Goal: Task Accomplishment & Management: Use online tool/utility

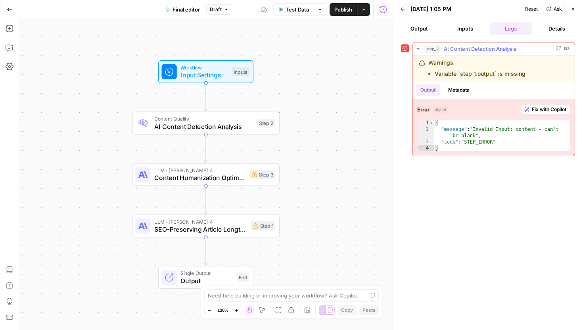
click at [552, 111] on span "Fix with Copilot" at bounding box center [549, 109] width 34 height 7
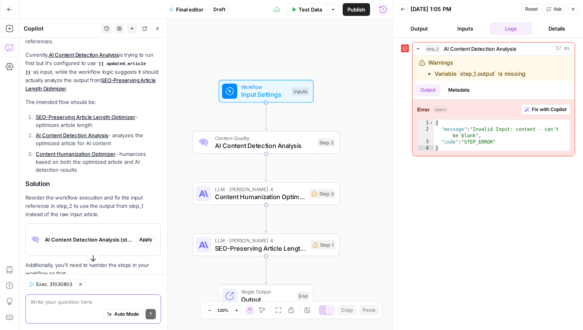
scroll to position [112, 0]
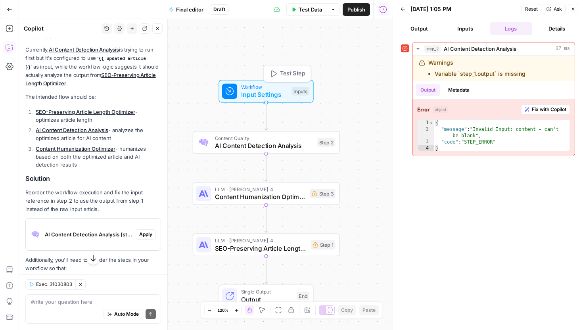
click at [257, 96] on span "Input Settings" at bounding box center [264, 95] width 47 height 10
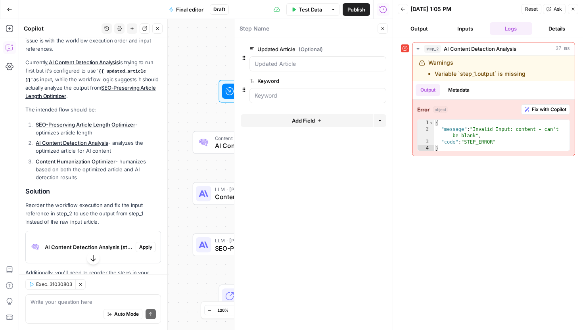
scroll to position [124, 0]
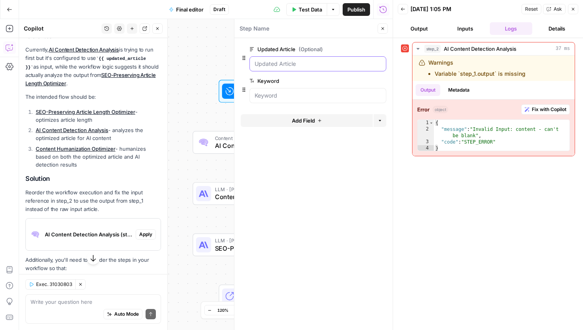
click at [317, 65] on Article "Updated Article (Optional)" at bounding box center [318, 64] width 126 height 8
click at [359, 49] on span "edit field" at bounding box center [356, 49] width 17 height 6
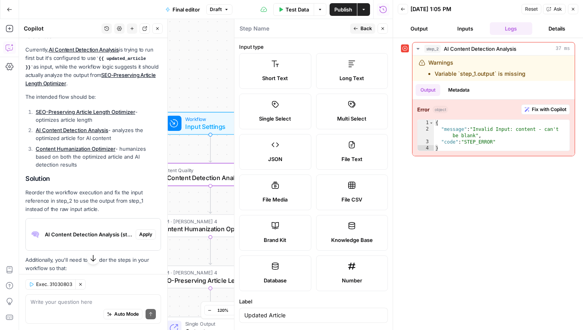
click at [143, 231] on span "Apply" at bounding box center [145, 234] width 13 height 7
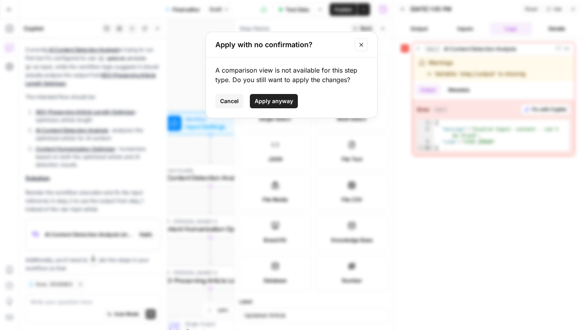
click at [276, 102] on span "Apply anyway" at bounding box center [274, 101] width 38 height 8
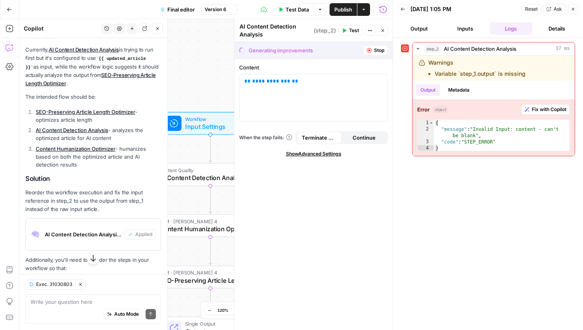
scroll to position [208, 0]
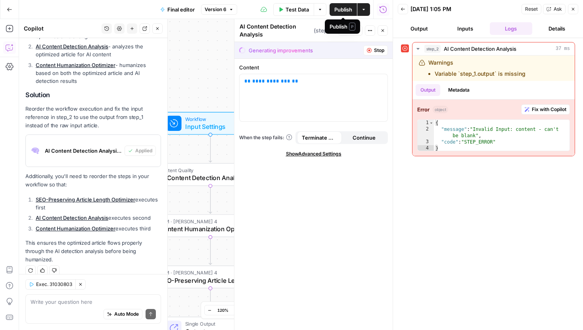
click at [344, 10] on span "Publish" at bounding box center [343, 10] width 18 height 8
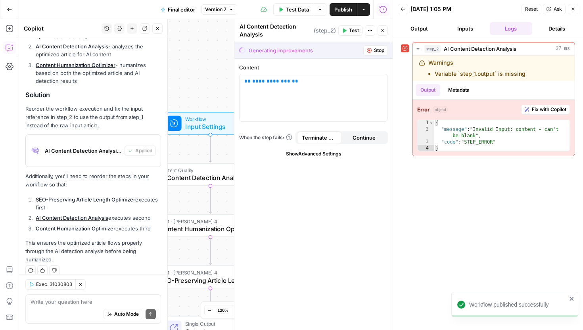
click at [287, 52] on div "Generating improvements" at bounding box center [281, 50] width 64 height 8
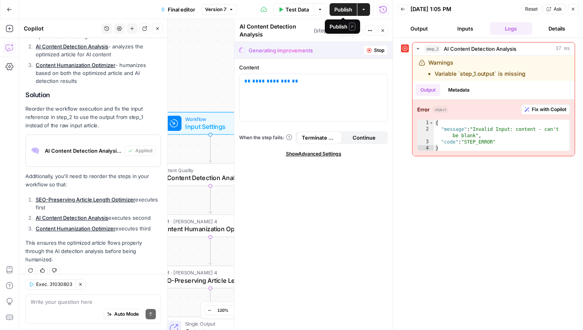
click at [366, 10] on button "Actions" at bounding box center [363, 9] width 13 height 13
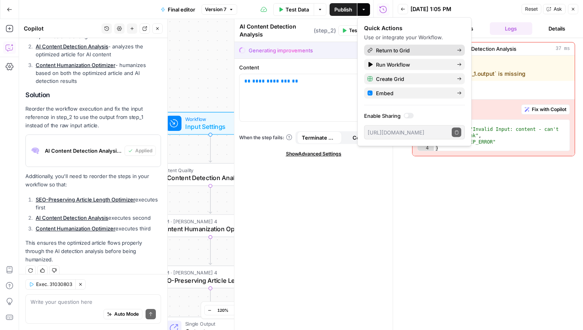
click at [388, 53] on span "Return to Grid" at bounding box center [413, 50] width 75 height 8
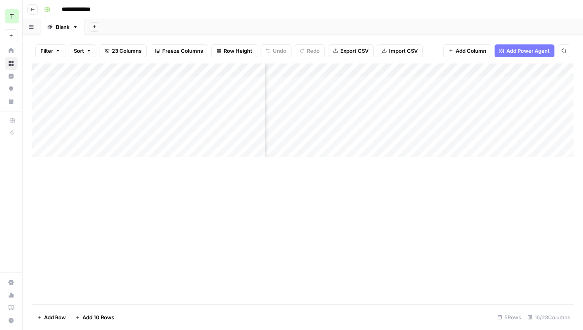
scroll to position [0, 674]
click at [441, 82] on div "Add Column" at bounding box center [302, 110] width 541 height 94
click at [432, 70] on div "Add Column" at bounding box center [302, 110] width 541 height 94
click at [339, 134] on div "Add Column" at bounding box center [302, 110] width 541 height 94
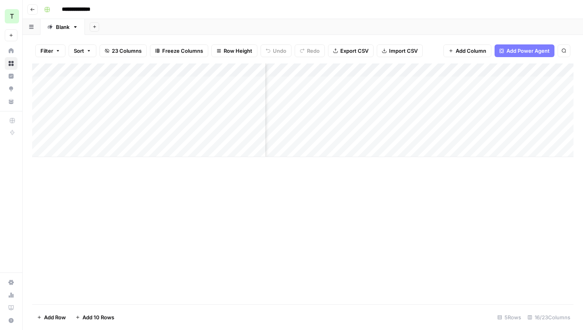
click at [496, 70] on div "Add Column" at bounding box center [302, 110] width 541 height 94
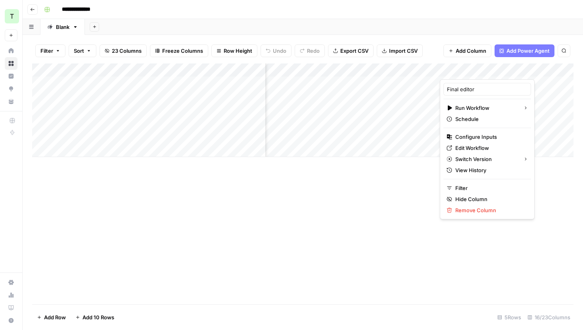
click at [412, 119] on div "Add Column" at bounding box center [302, 110] width 541 height 94
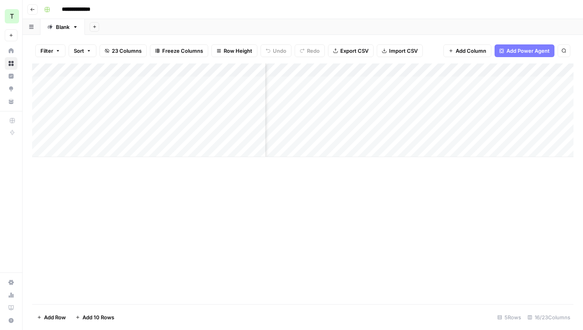
click at [471, 84] on div "Add Column" at bounding box center [302, 110] width 541 height 94
click at [483, 81] on div "Add Column" at bounding box center [302, 110] width 541 height 94
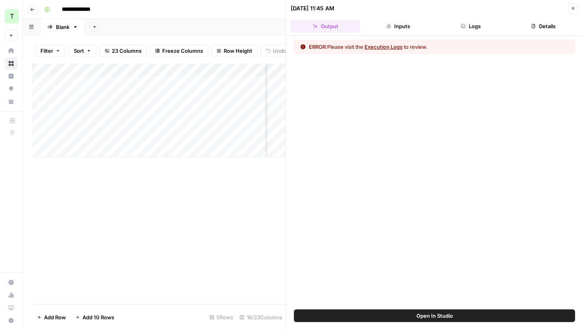
click at [395, 47] on button "Execution Logs" at bounding box center [383, 47] width 38 height 8
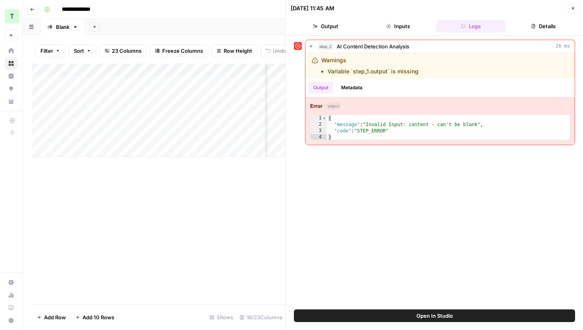
click at [278, 19] on div "Add Sheet" at bounding box center [334, 27] width 498 height 16
click at [574, 9] on icon "button" at bounding box center [573, 8] width 5 height 5
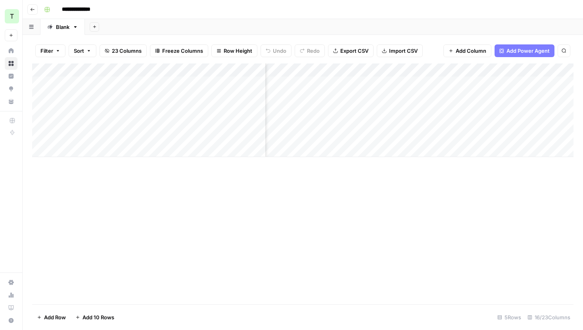
click at [495, 70] on div "Add Column" at bounding box center [302, 110] width 541 height 94
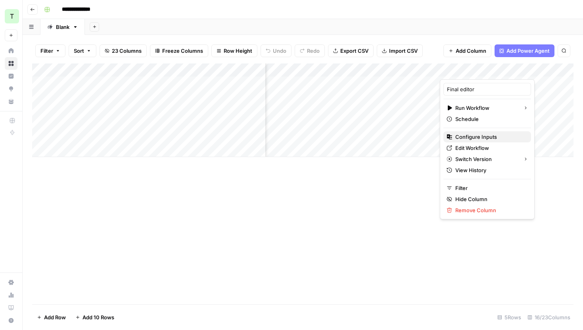
click at [481, 139] on span "Configure Inputs" at bounding box center [489, 137] width 69 height 8
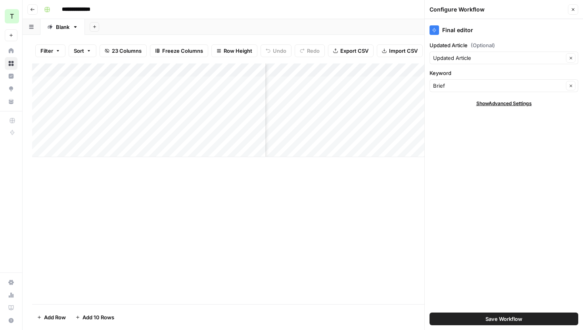
click at [504, 62] on div "Updated Article Clear" at bounding box center [503, 58] width 149 height 13
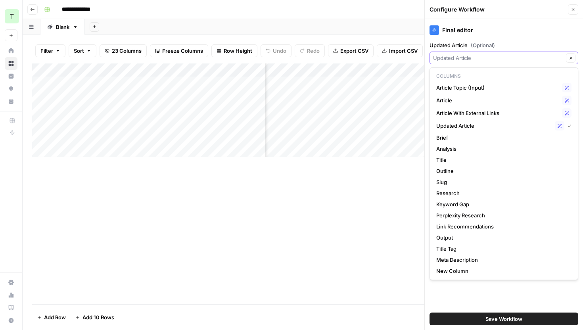
click at [567, 58] on button "Clear" at bounding box center [571, 58] width 10 height 10
click at [492, 99] on span "Article" at bounding box center [497, 100] width 123 height 8
type input "Article"
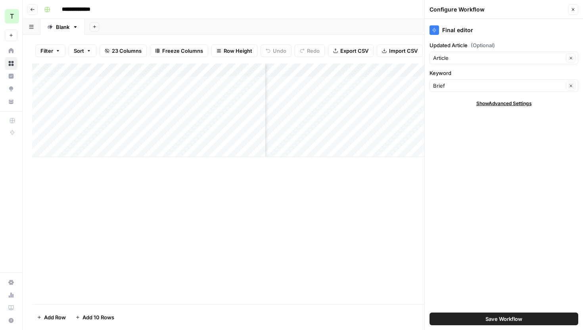
click at [491, 314] on button "Save Workflow" at bounding box center [503, 318] width 149 height 13
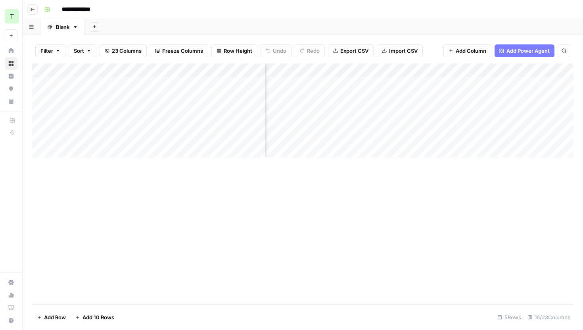
scroll to position [0, 700]
click at [415, 82] on div "Add Column" at bounding box center [302, 110] width 541 height 94
click at [404, 82] on div "Add Column" at bounding box center [302, 110] width 541 height 94
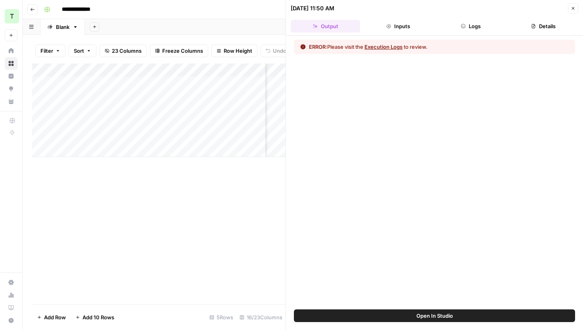
click at [397, 31] on button "Inputs" at bounding box center [397, 26] width 69 height 13
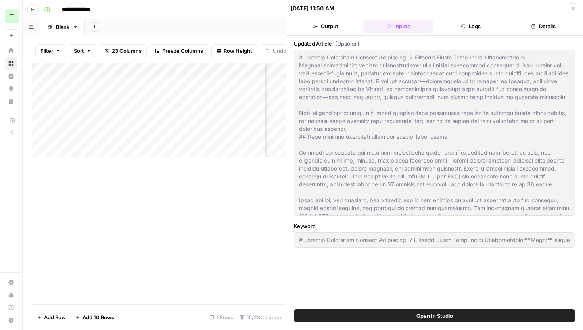
click at [578, 5] on header "[DATE] 11:50 AM Close Output Inputs Logs Details" at bounding box center [434, 18] width 297 height 36
click at [576, 8] on button "Close" at bounding box center [573, 8] width 10 height 10
type input "# Loremip Dolorsitam Consect Adipiscing: 6 Elitsedd Eiusm Temp Incidi Utlaboree…"
type textarea "# Loremip Dolorsitam Consect Adipiscing: 2 Elitsedd Eiusm Temp Incidi Utlaboree…"
type input "# Loremip Dolorsitam Consect Adipiscing: 6 Elitsedd Eiusm Temp Incidi Utlaboree…"
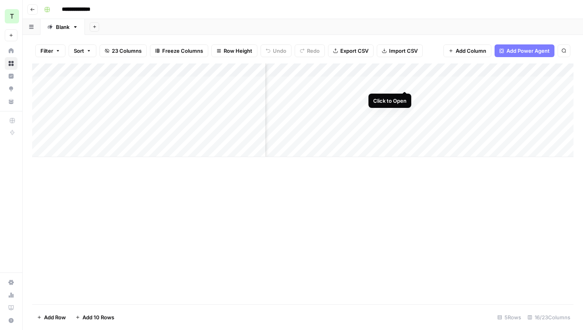
click at [404, 84] on div "Add Column" at bounding box center [302, 110] width 541 height 94
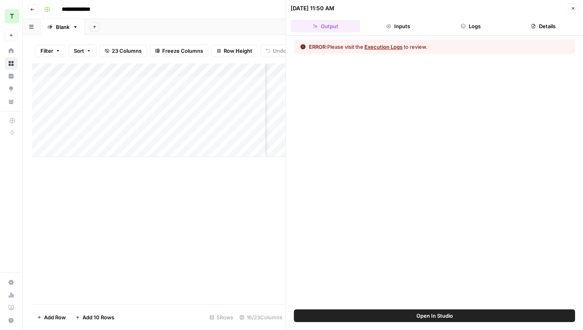
click at [405, 22] on button "Inputs" at bounding box center [397, 26] width 69 height 13
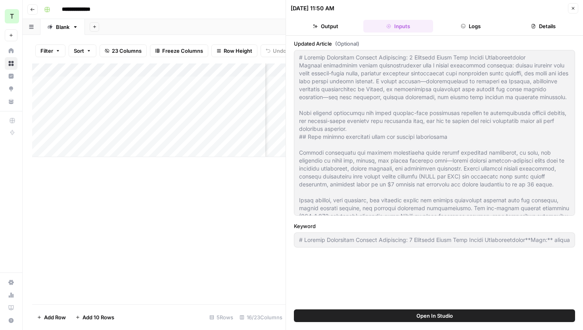
click at [575, 13] on button "Close" at bounding box center [573, 8] width 10 height 10
type input "# Loremip Dolorsitam Consect Adipiscing: 6 Elitsedd Eiusm Temp Incidi Utlaboree…"
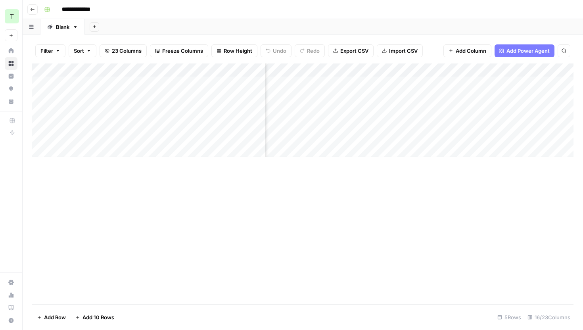
click at [404, 69] on div "Add Column" at bounding box center [302, 110] width 541 height 94
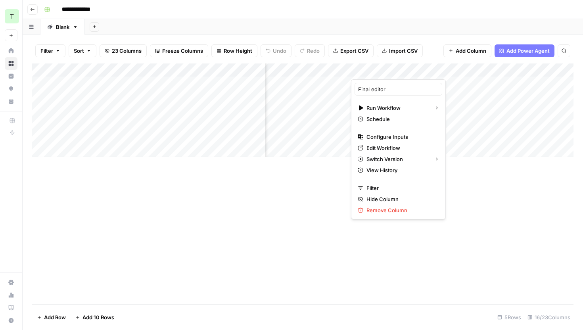
click at [443, 113] on div "Add Column" at bounding box center [302, 110] width 541 height 94
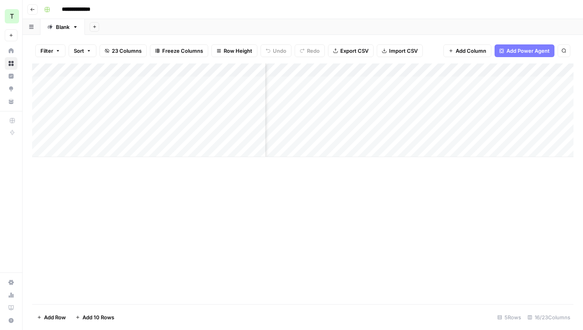
click at [405, 70] on div "Add Column" at bounding box center [302, 110] width 541 height 94
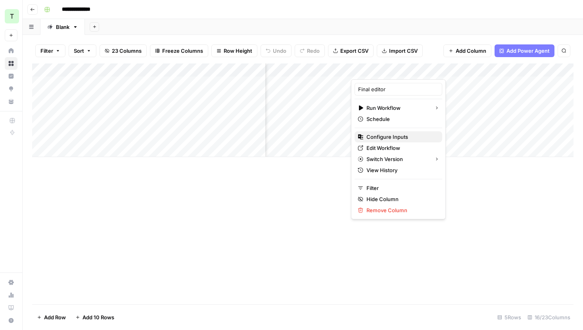
click at [397, 138] on span "Configure Inputs" at bounding box center [400, 137] width 69 height 8
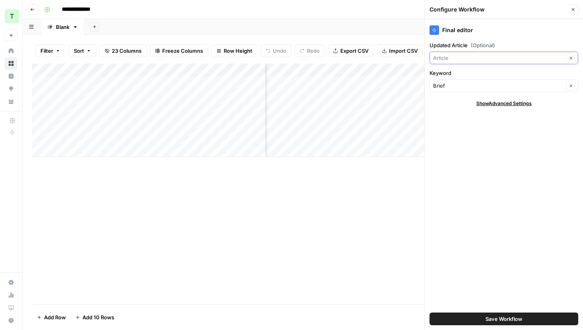
click at [494, 59] on input "Updated Article (Optional)" at bounding box center [498, 58] width 130 height 8
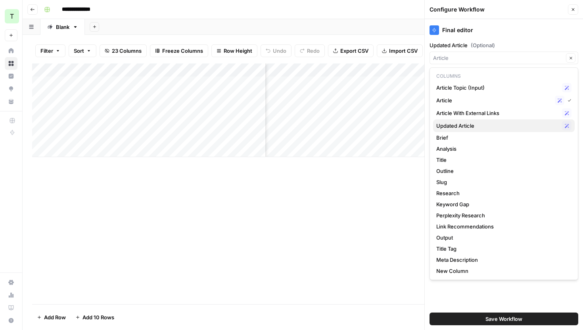
click at [498, 123] on span "Updated Article" at bounding box center [497, 126] width 123 height 8
type input "Updated Article"
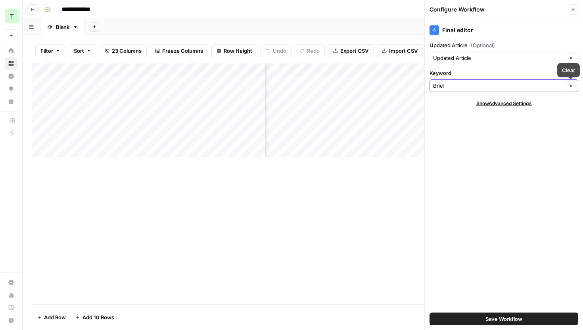
click at [570, 88] on button "Clear" at bounding box center [571, 86] width 10 height 10
click at [571, 84] on icon "button" at bounding box center [571, 86] width 4 height 4
click at [543, 90] on div "Brief Clear" at bounding box center [503, 85] width 149 height 13
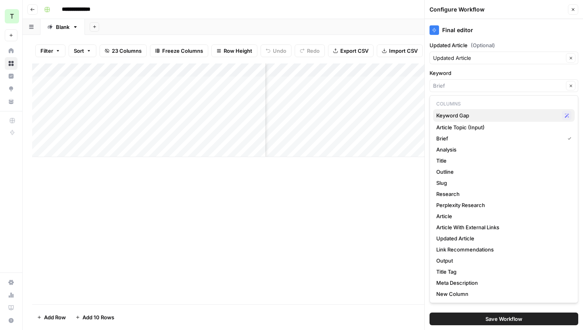
click at [469, 116] on span "Keyword Gap" at bounding box center [497, 115] width 123 height 8
type input "Keyword Gap"
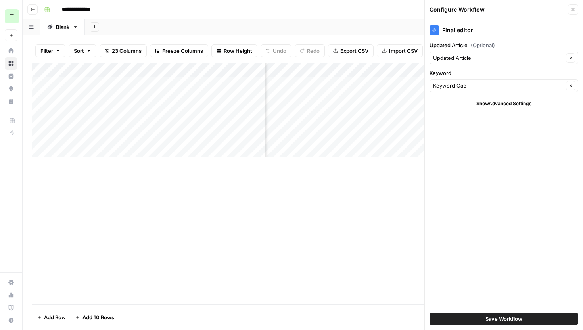
click at [495, 313] on button "Save Workflow" at bounding box center [503, 318] width 149 height 13
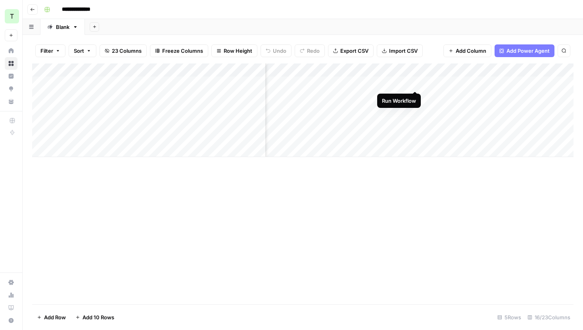
click at [416, 82] on div "Add Column" at bounding box center [302, 110] width 541 height 94
click at [405, 83] on div "Add Column" at bounding box center [302, 110] width 541 height 94
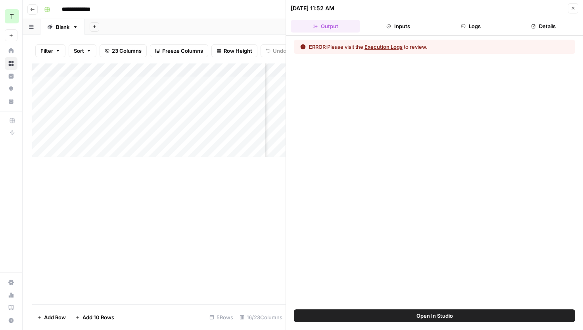
click at [388, 39] on div "ERROR: Please visit the Execution Logs to review." at bounding box center [434, 173] width 297 height 274
click at [389, 45] on button "Execution Logs" at bounding box center [383, 47] width 38 height 8
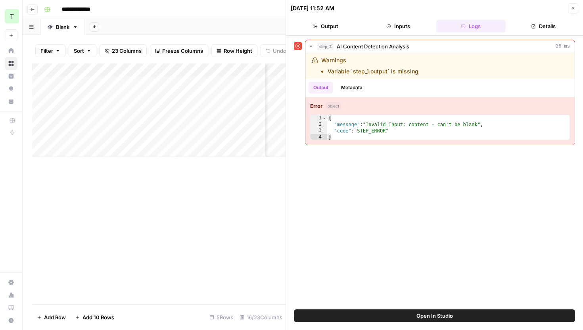
click at [278, 28] on div "Add Sheet" at bounding box center [334, 27] width 498 height 16
click at [575, 12] on button "Close" at bounding box center [573, 8] width 10 height 10
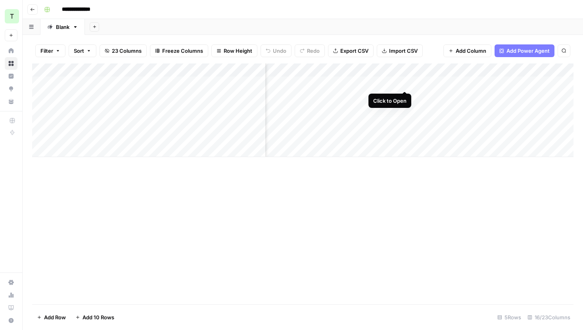
click at [406, 82] on div "Add Column" at bounding box center [302, 110] width 541 height 94
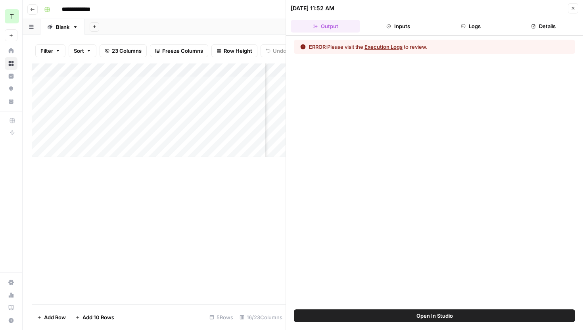
click at [396, 44] on button "Execution Logs" at bounding box center [383, 47] width 38 height 8
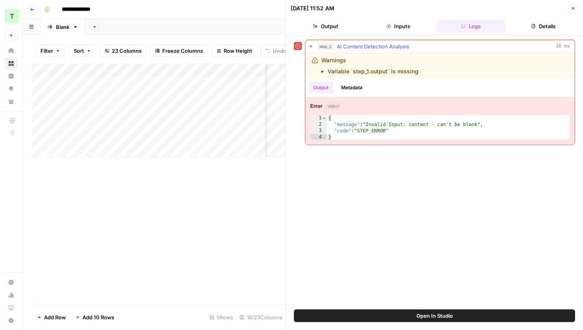
click at [384, 47] on span "AI Content Detection Analysis" at bounding box center [373, 46] width 73 height 8
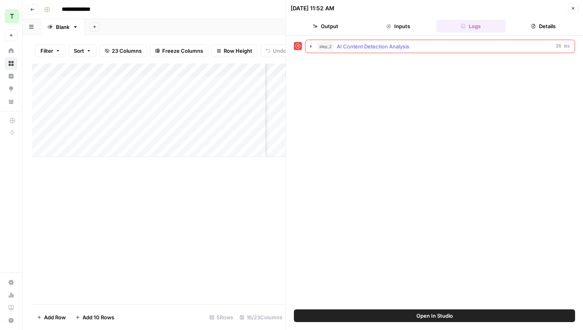
click at [384, 47] on span "AI Content Detection Analysis" at bounding box center [373, 46] width 73 height 8
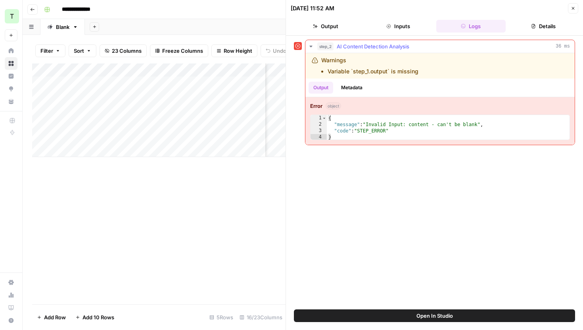
click at [323, 44] on span "step_2" at bounding box center [325, 46] width 16 height 8
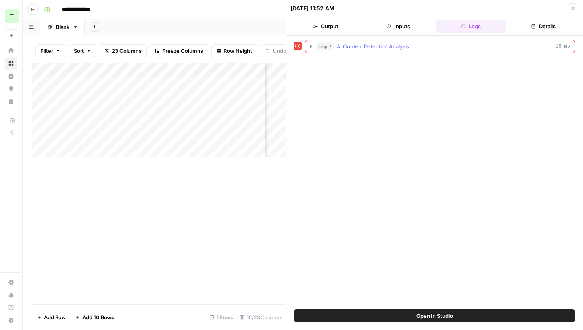
click at [323, 44] on span "step_2" at bounding box center [325, 46] width 16 height 8
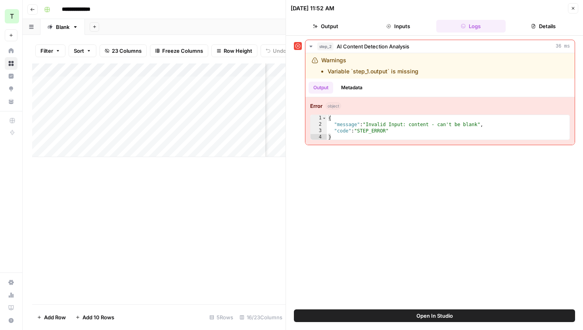
click at [429, 312] on span "Open In Studio" at bounding box center [434, 316] width 36 height 8
